Goal: Task Accomplishment & Management: Manage account settings

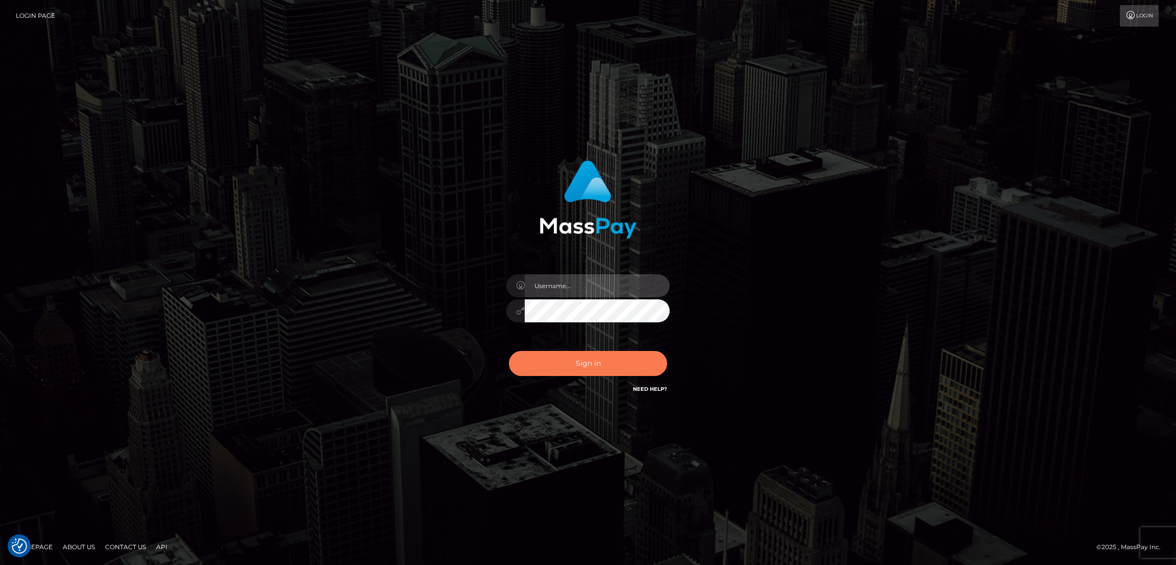
type input "by.es2"
click at [581, 365] on button "Sign in" at bounding box center [588, 363] width 158 height 25
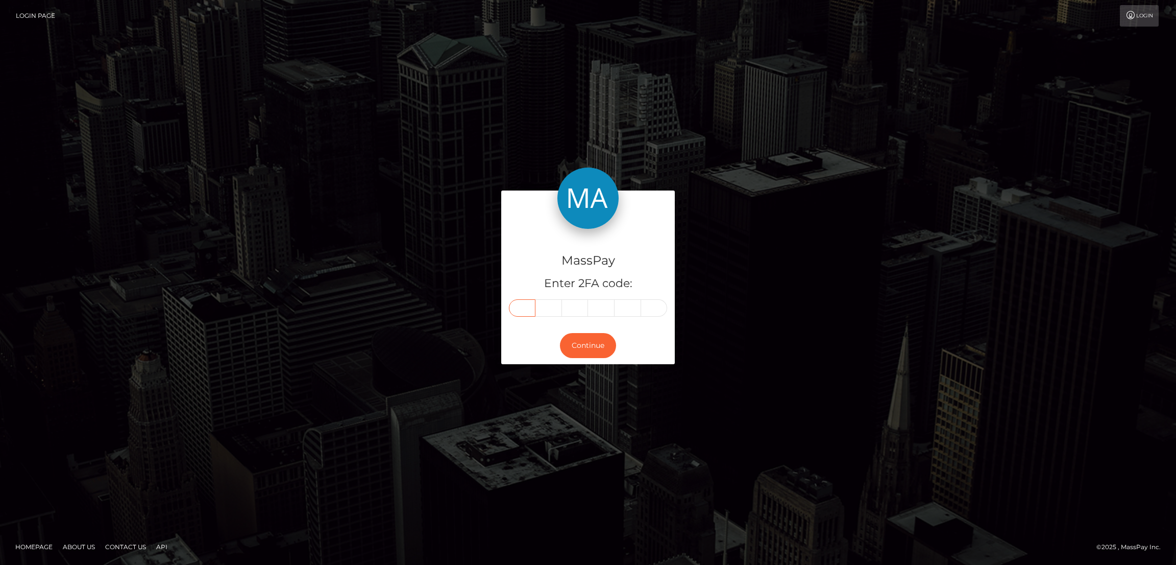
click at [523, 310] on input "text" at bounding box center [522, 307] width 27 height 17
paste input "2"
type input "2"
type input "5"
type input "9"
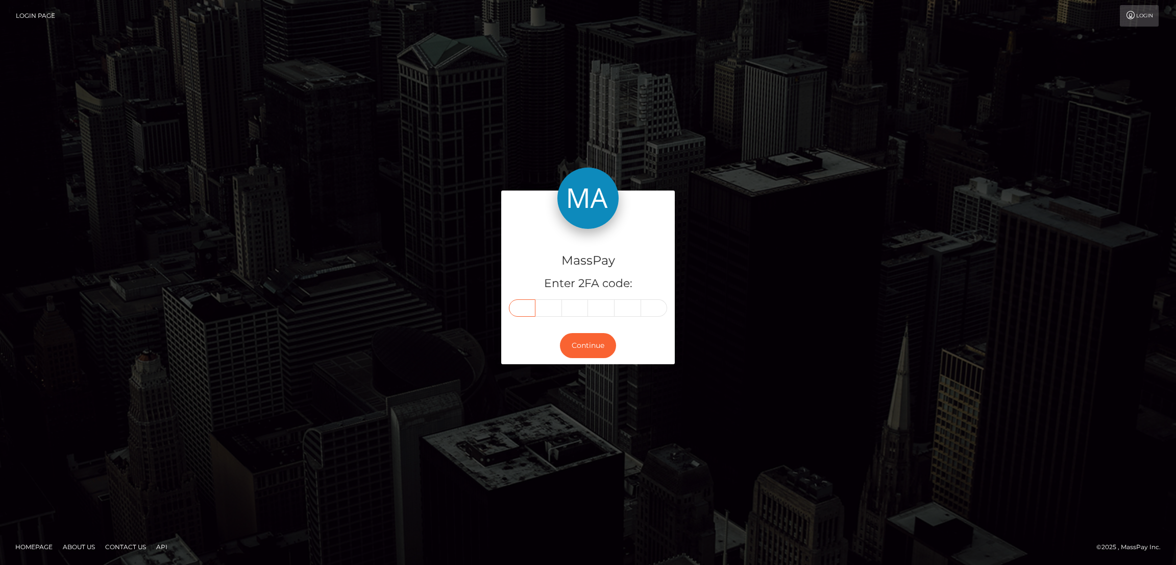
type input "3"
type input "8"
type input "9"
click at [580, 342] on button "Continue" at bounding box center [588, 345] width 56 height 25
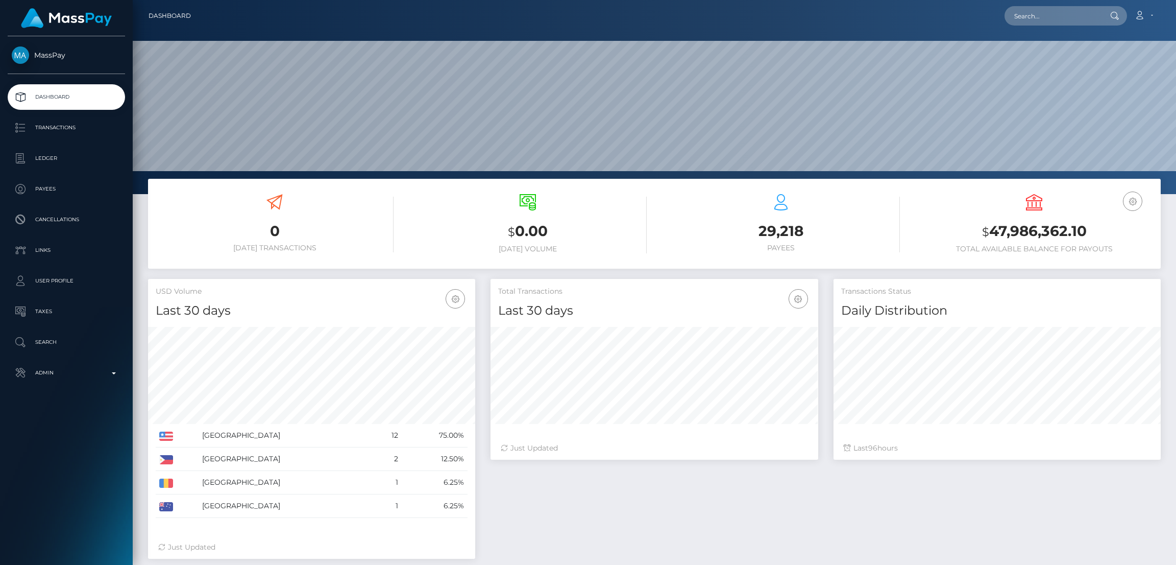
scroll to position [193, 1044]
